Goal: Task Accomplishment & Management: Complete application form

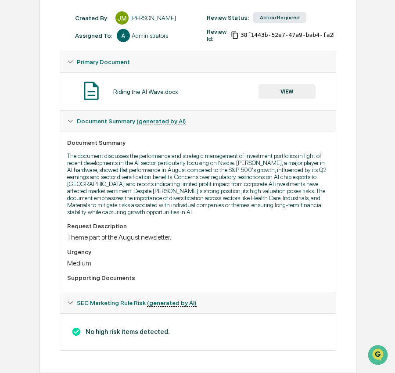
scroll to position [125, 0]
click at [294, 84] on button "VIEW" at bounding box center [286, 91] width 57 height 15
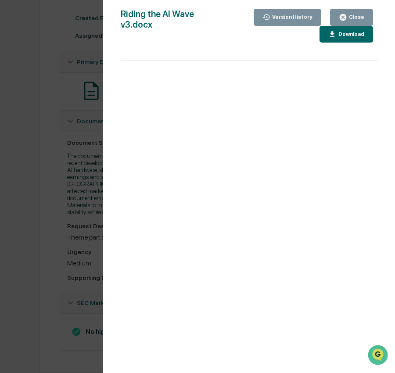
click at [342, 36] on div "Download" at bounding box center [351, 34] width 28 height 6
click at [359, 14] on div "Close" at bounding box center [355, 17] width 17 height 6
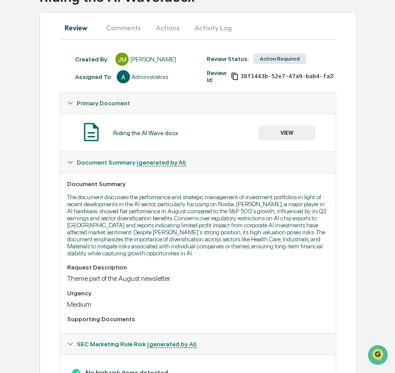
scroll to position [71, 0]
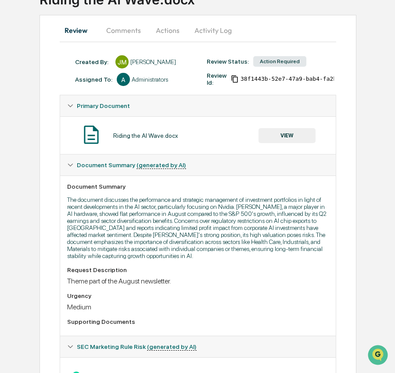
click at [204, 27] on button "Activity Log" at bounding box center [212, 30] width 51 height 21
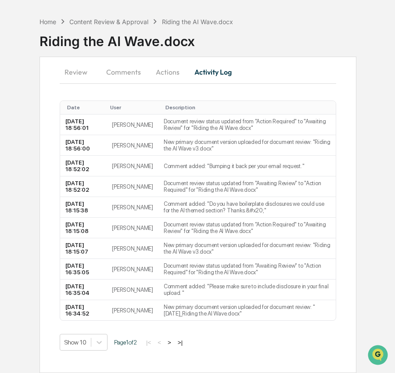
scroll to position [29, 0]
click at [160, 72] on button "Actions" at bounding box center [167, 71] width 39 height 21
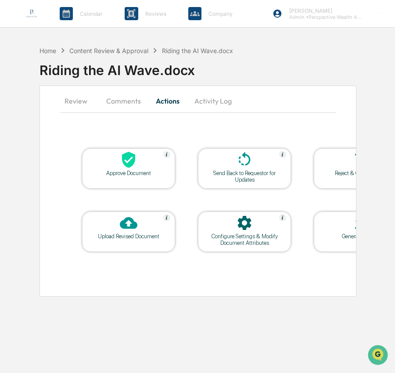
scroll to position [0, 0]
click at [119, 174] on div "Approve Document" at bounding box center [128, 173] width 79 height 7
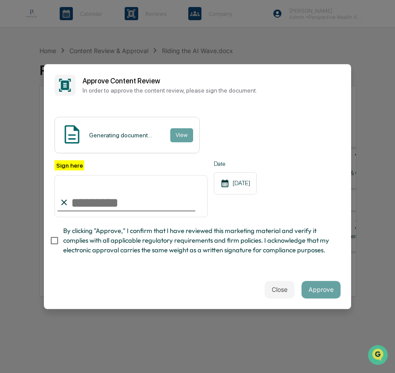
click at [132, 200] on input "Sign here" at bounding box center [130, 196] width 153 height 42
type input "**********"
click at [129, 244] on span "By clicking "Approve," I confirm that I have reviewed this marketing material a…" at bounding box center [198, 240] width 270 height 29
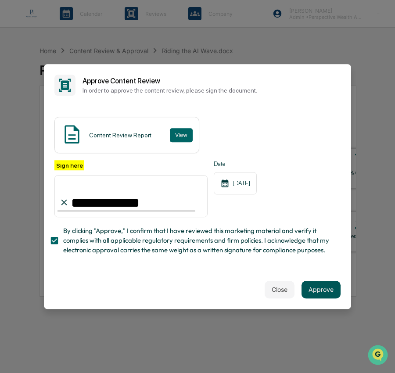
click at [321, 290] on button "Approve" at bounding box center [320, 290] width 39 height 18
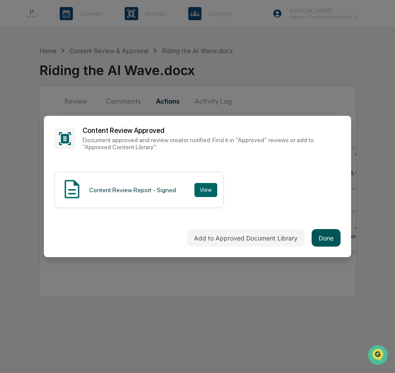
click at [323, 237] on button "Done" at bounding box center [326, 238] width 29 height 18
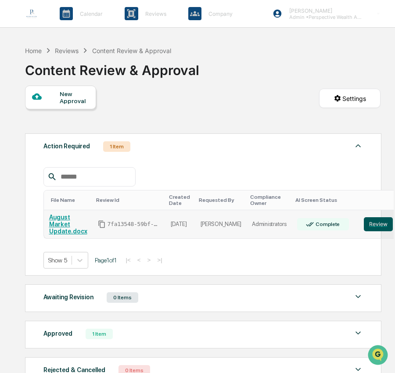
click at [364, 222] on button "Review" at bounding box center [378, 224] width 29 height 14
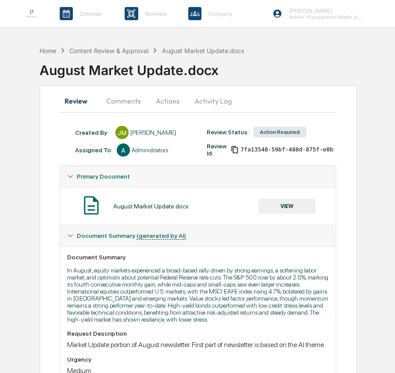
click at [217, 102] on button "Activity Log" at bounding box center [212, 100] width 51 height 21
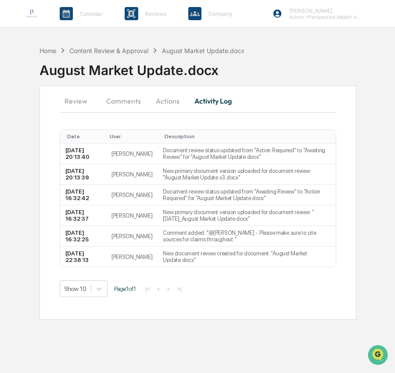
click at [179, 102] on button "Actions" at bounding box center [167, 100] width 39 height 21
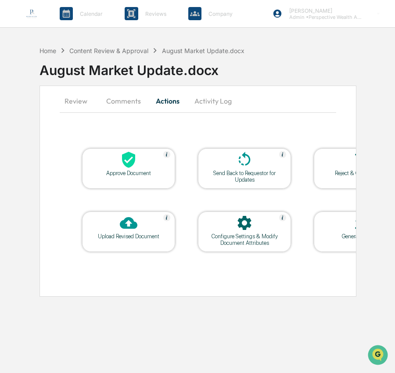
click at [127, 171] on div "Approve Document" at bounding box center [128, 173] width 79 height 7
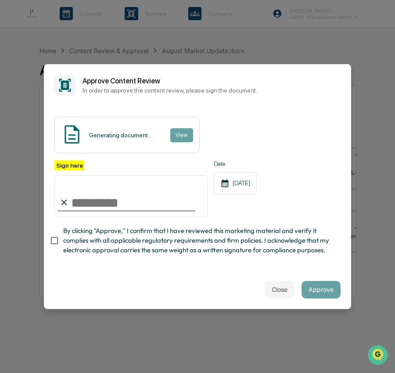
click at [148, 207] on input "Sign here" at bounding box center [130, 196] width 153 height 42
type input "**********"
click at [145, 245] on span "By clicking "Approve," I confirm that I have reviewed this marketing material a…" at bounding box center [198, 240] width 270 height 29
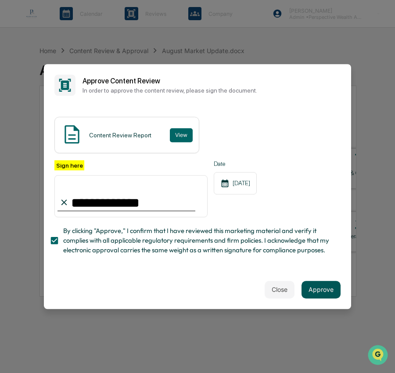
click at [329, 290] on button "Approve" at bounding box center [320, 290] width 39 height 18
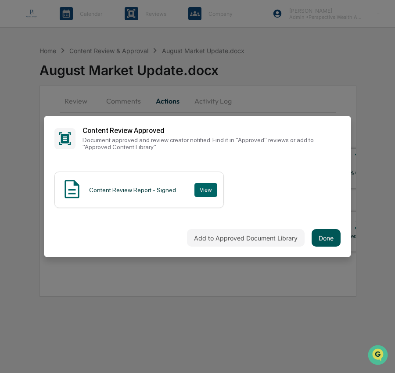
click at [334, 239] on button "Done" at bounding box center [326, 238] width 29 height 18
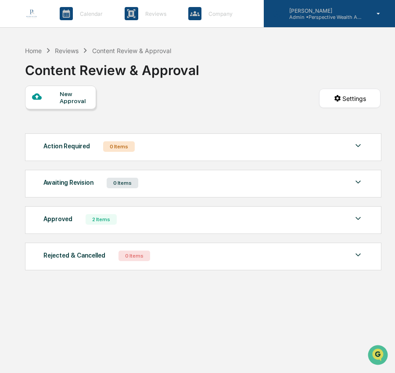
click at [325, 9] on p "[PERSON_NAME]" at bounding box center [323, 10] width 82 height 7
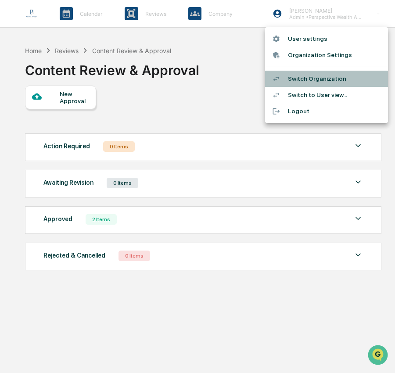
click at [325, 81] on li "Switch Organization" at bounding box center [326, 79] width 123 height 16
